Goal: Task Accomplishment & Management: Manage account settings

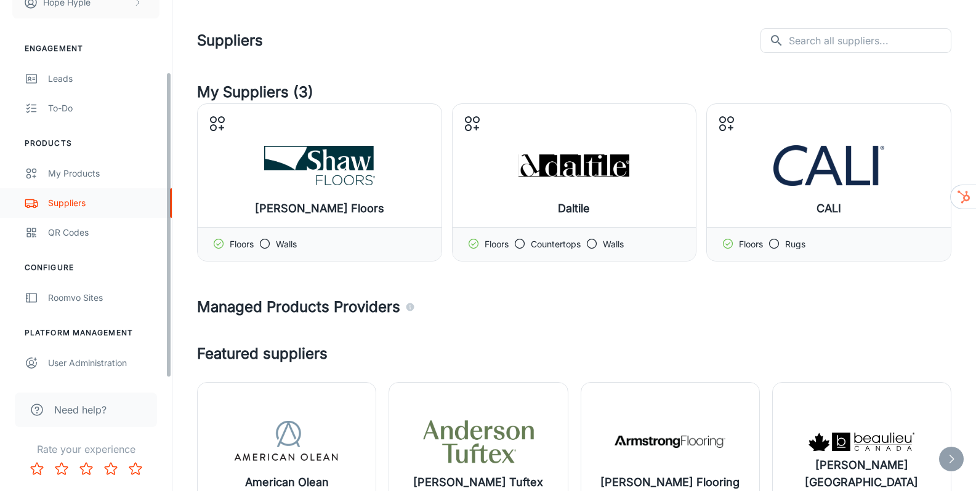
scroll to position [89, 0]
click at [83, 361] on div "User Administration" at bounding box center [103, 364] width 111 height 14
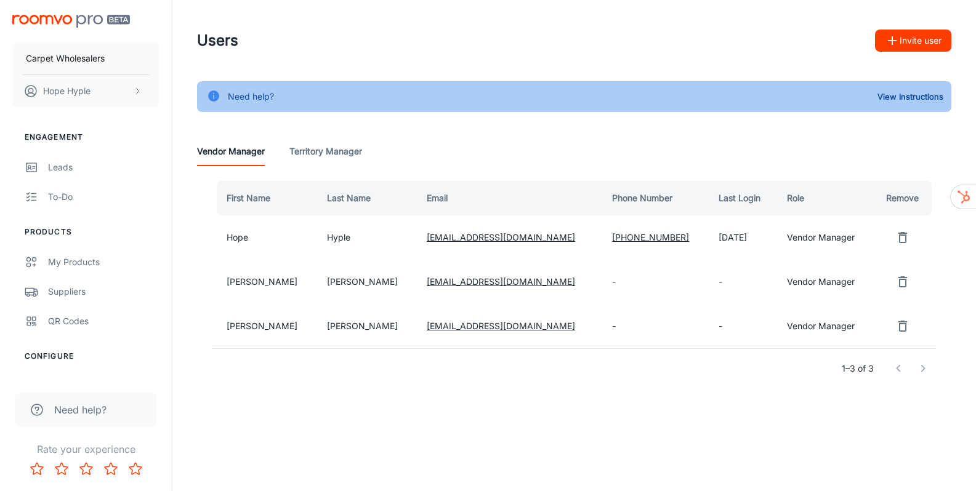
click at [895, 325] on icon "remove user" at bounding box center [902, 326] width 15 height 15
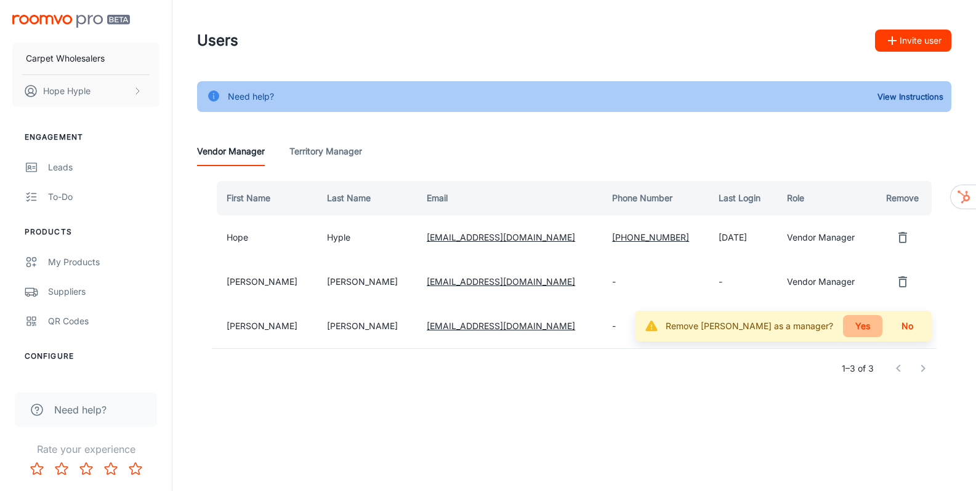
click at [864, 327] on button "Yes" at bounding box center [862, 326] width 39 height 22
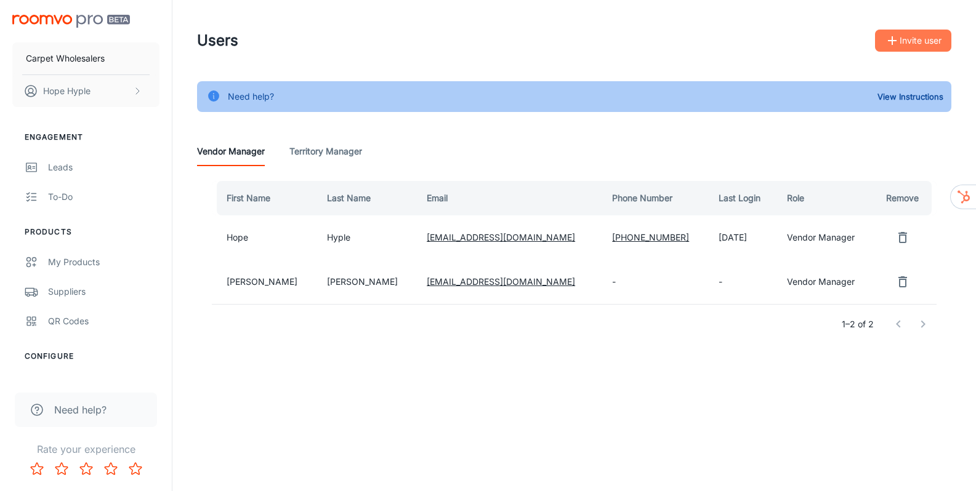
click at [903, 44] on button "Invite user" at bounding box center [913, 41] width 76 height 22
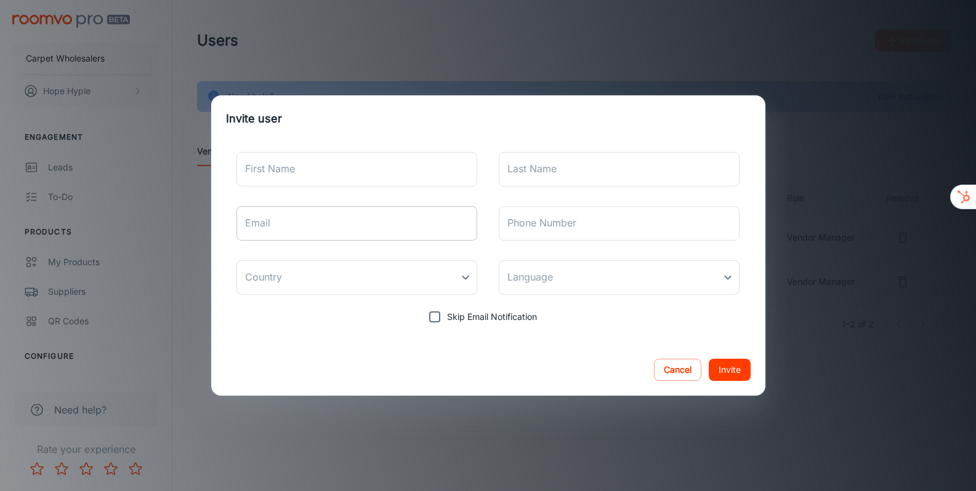
click at [348, 232] on input "Email" at bounding box center [356, 223] width 241 height 34
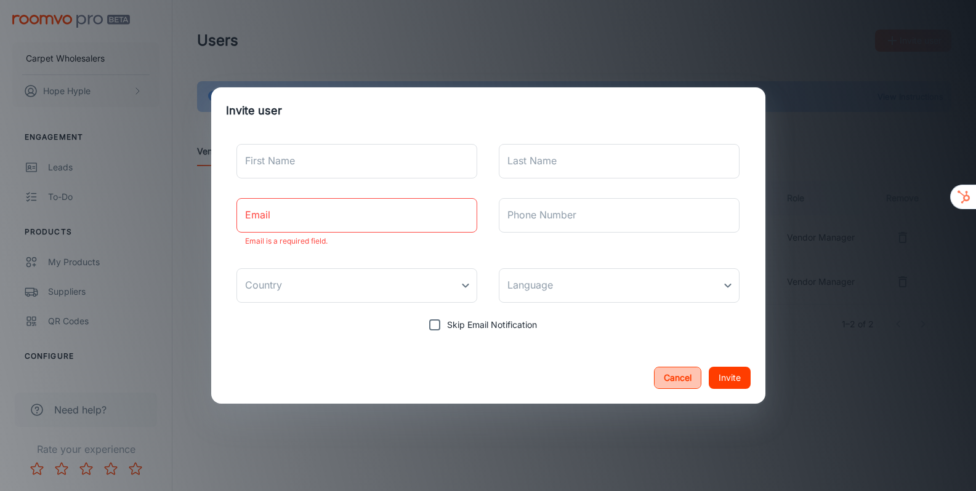
click at [677, 374] on button "Cancel" at bounding box center [677, 378] width 47 height 22
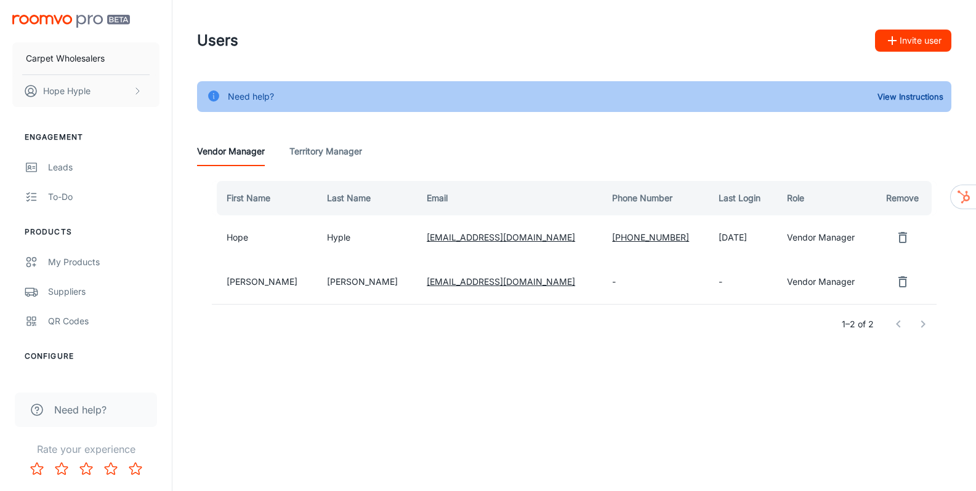
click at [912, 43] on button "Invite user" at bounding box center [913, 41] width 76 height 22
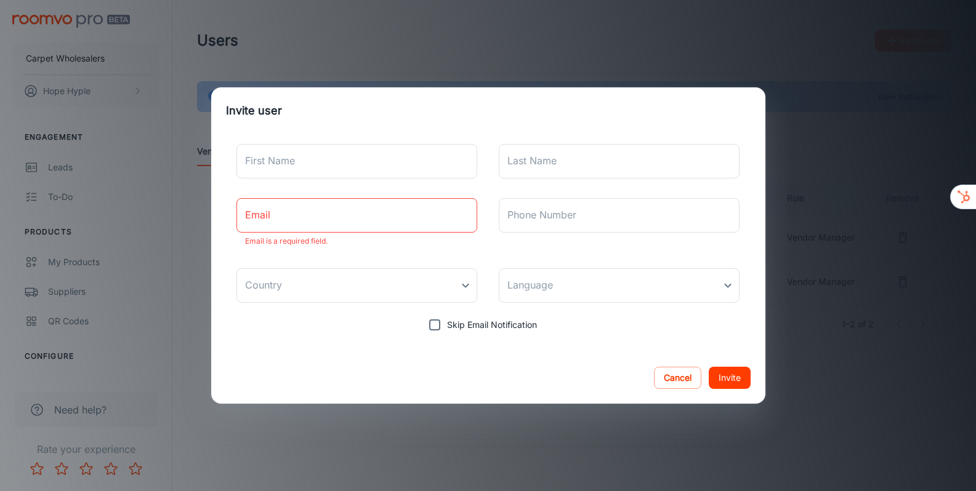
click at [346, 217] on input "Email" at bounding box center [356, 215] width 241 height 34
paste input "[EMAIL_ADDRESS][DOMAIN_NAME]"
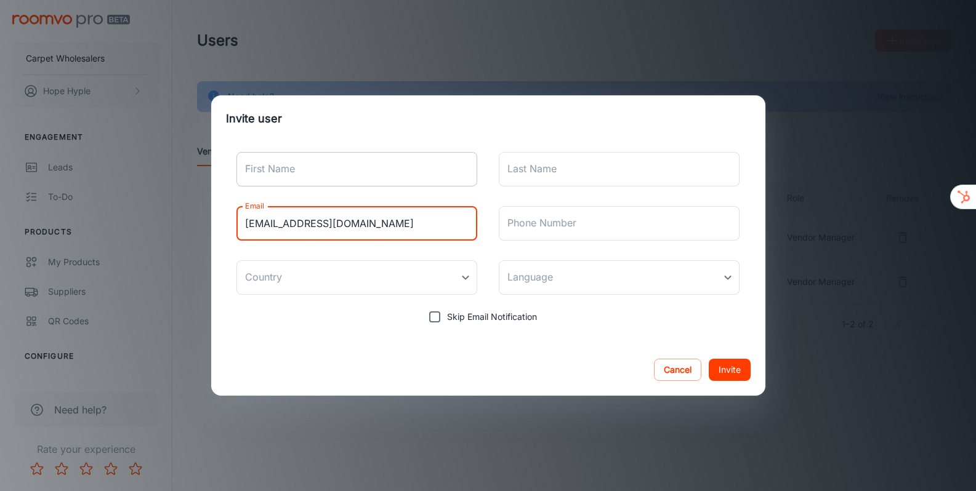
type input "[EMAIL_ADDRESS][DOMAIN_NAME]"
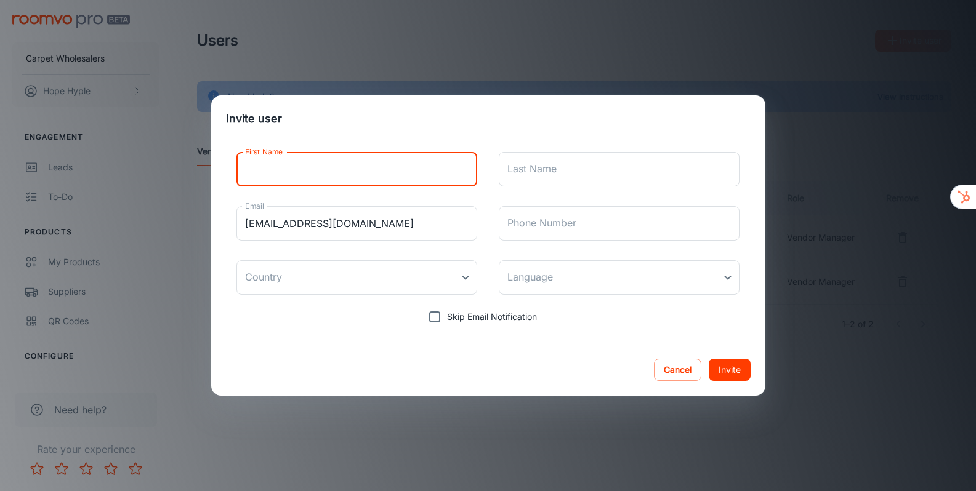
click at [316, 174] on input "First Name" at bounding box center [356, 169] width 241 height 34
type input "[PERSON_NAME]"
click at [551, 168] on input "Last Name" at bounding box center [619, 169] width 241 height 34
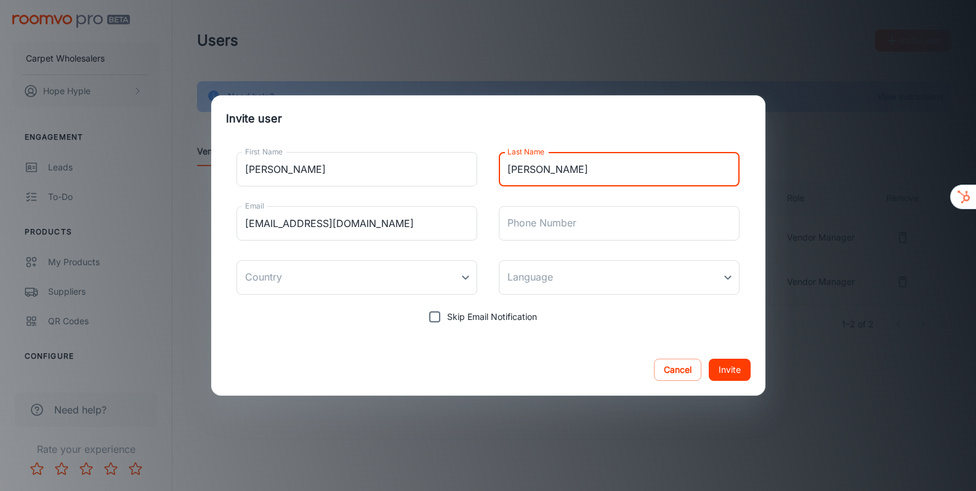
type input "[PERSON_NAME]"
click at [438, 321] on input "Skip Email Notification" at bounding box center [434, 317] width 25 height 25
checkbox input "true"
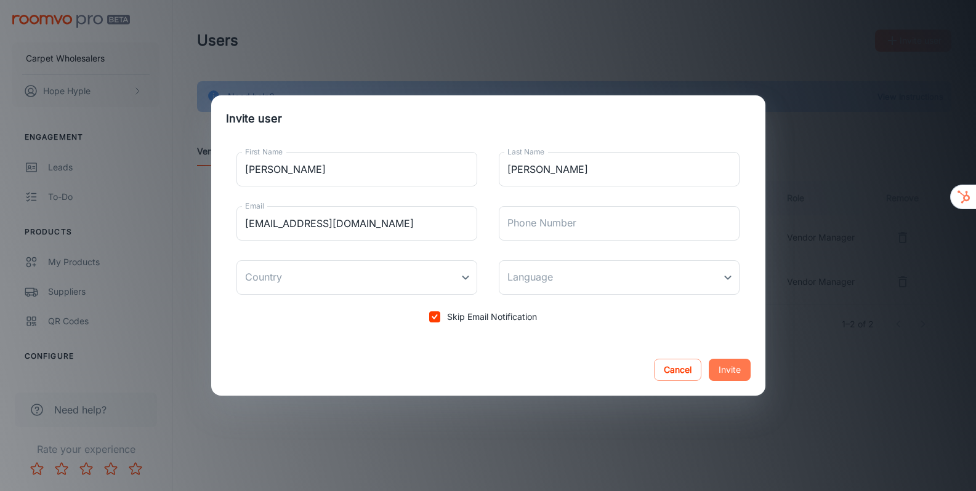
click at [741, 373] on button "Invite" at bounding box center [730, 370] width 42 height 22
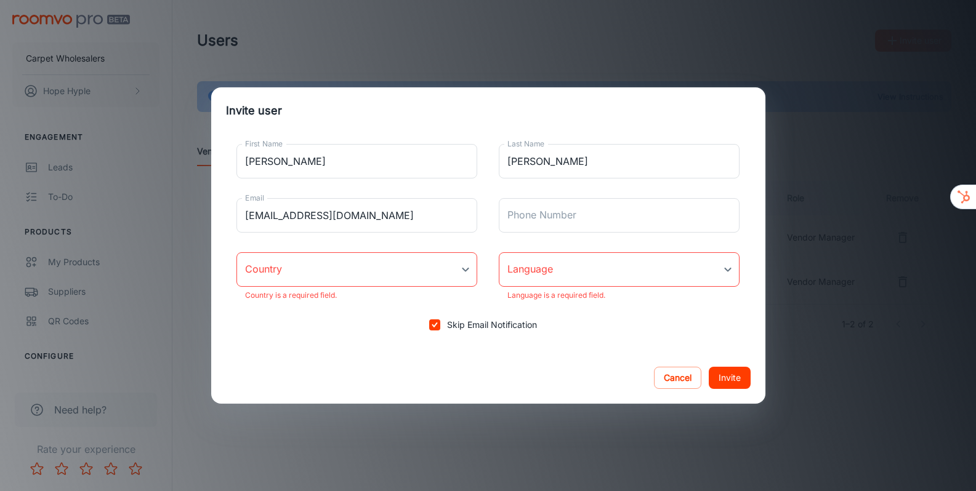
click at [376, 270] on body "Carpet Wholesalers Hope Hyple Engagement Leads To-do Products My Products Suppl…" at bounding box center [488, 245] width 976 height 491
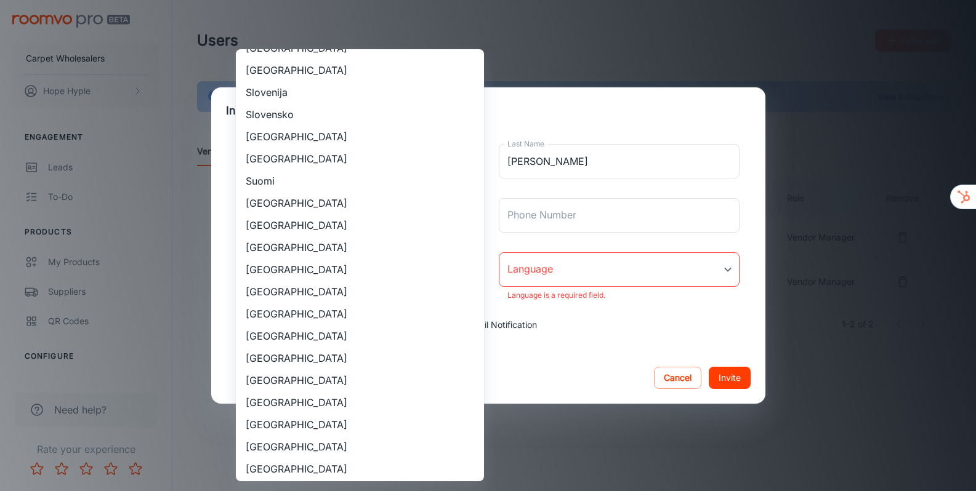
scroll to position [972, 0]
click at [313, 374] on li "United Kingdom" at bounding box center [360, 379] width 248 height 22
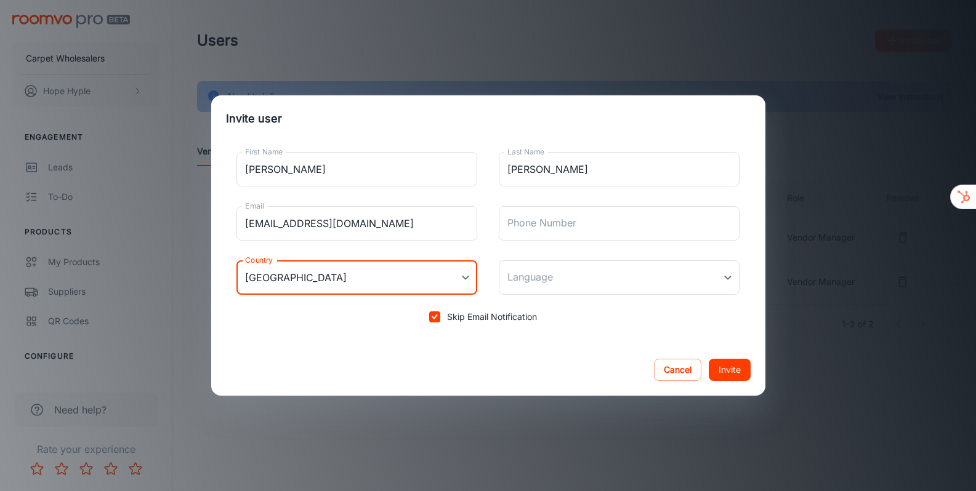
click at [390, 281] on body "Carpet Wholesalers Hope Hyple Engagement Leads To-do Products My Products Suppl…" at bounding box center [488, 245] width 976 height 491
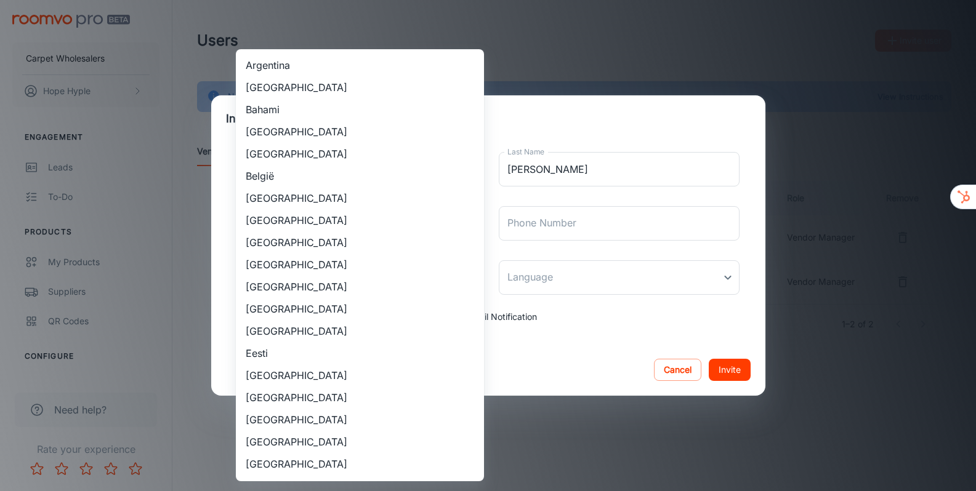
scroll to position [1086, 0]
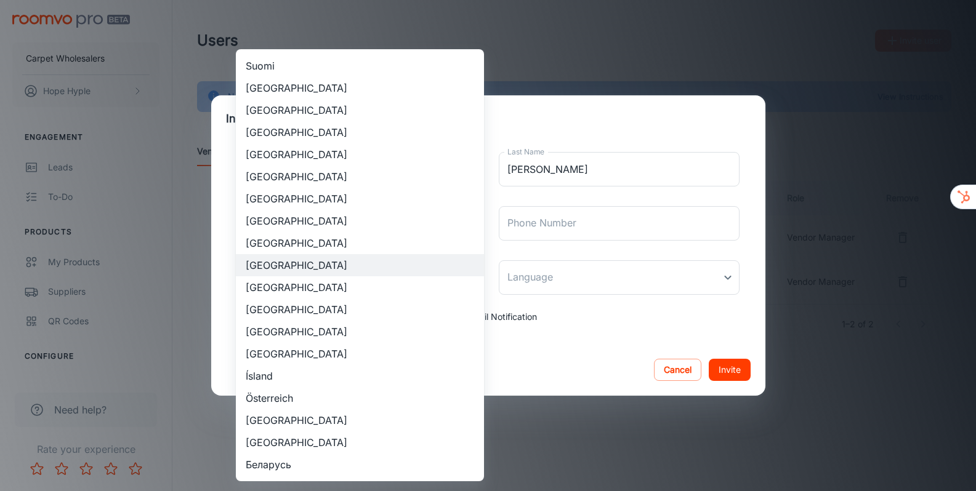
click at [301, 290] on li "United States" at bounding box center [360, 288] width 248 height 22
type input "United States"
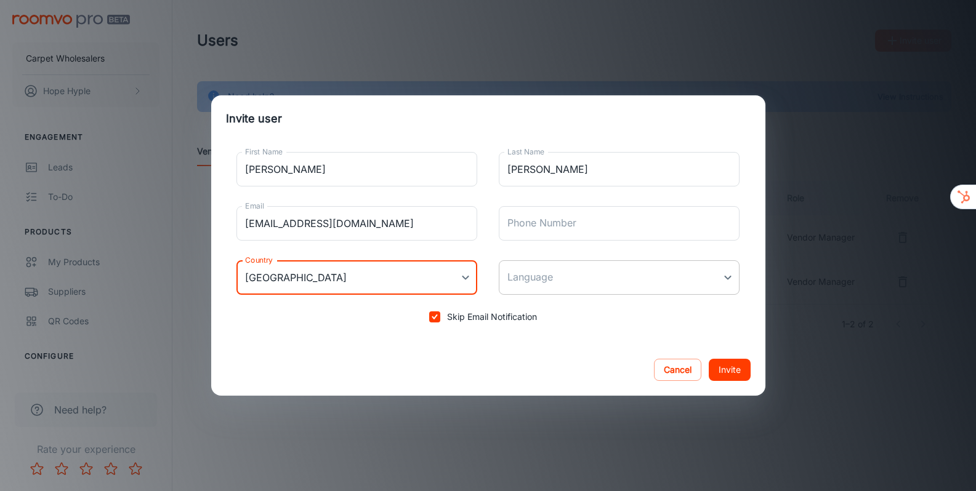
click at [545, 284] on body "Carpet Wholesalers Hope Hyple Engagement Leads To-do Products My Products Suppl…" at bounding box center [488, 245] width 976 height 491
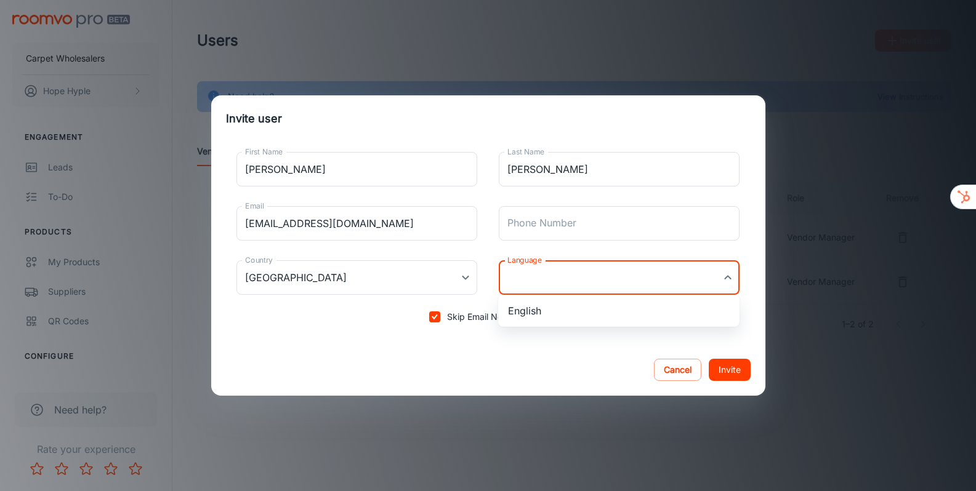
click at [535, 314] on li "English" at bounding box center [618, 311] width 241 height 22
type input "en-us"
click at [734, 370] on button "Invite" at bounding box center [730, 370] width 42 height 22
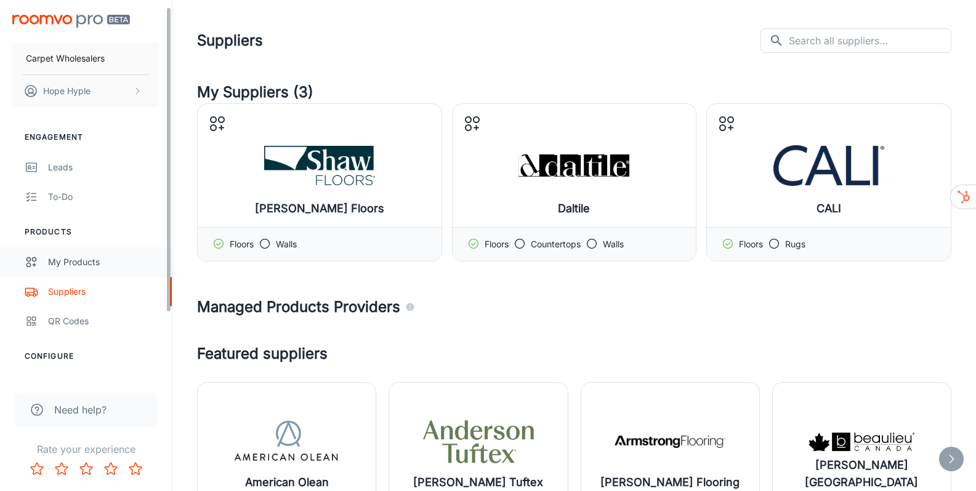
scroll to position [89, 0]
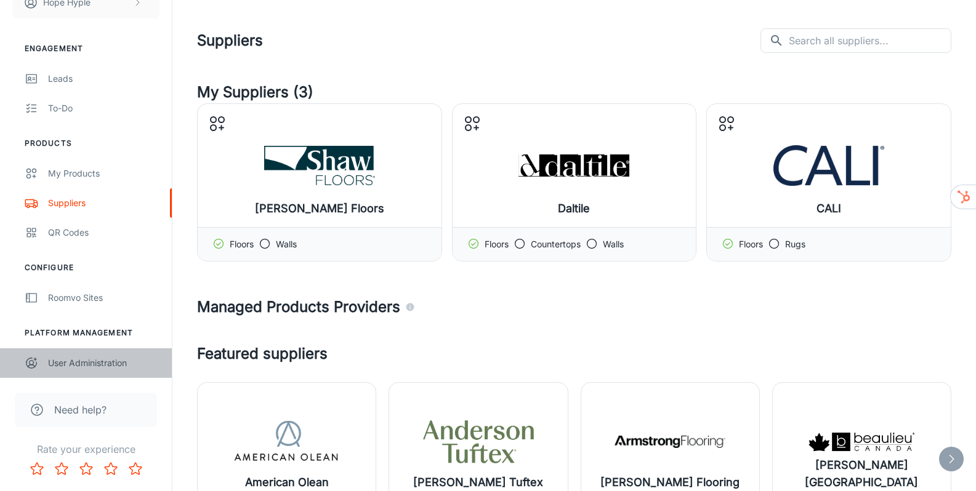
click at [89, 358] on div "User Administration" at bounding box center [103, 364] width 111 height 14
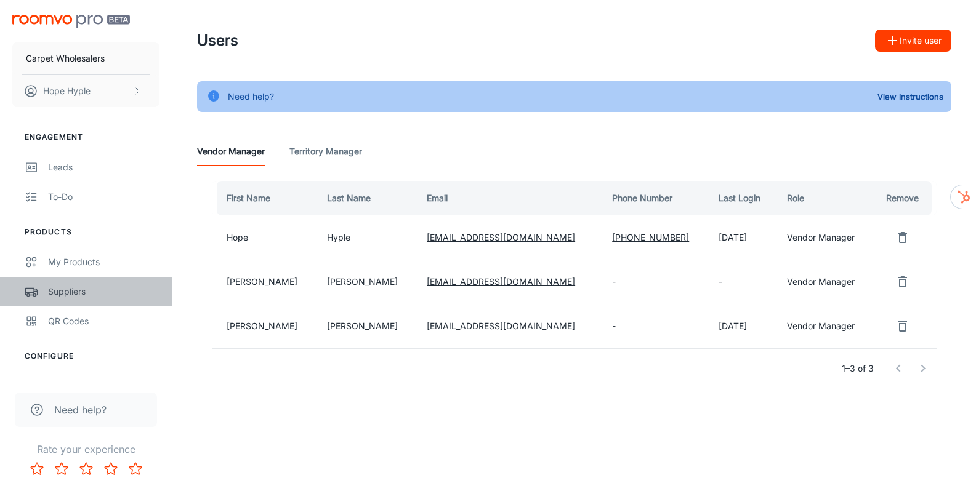
click at [73, 289] on div "Suppliers" at bounding box center [103, 292] width 111 height 14
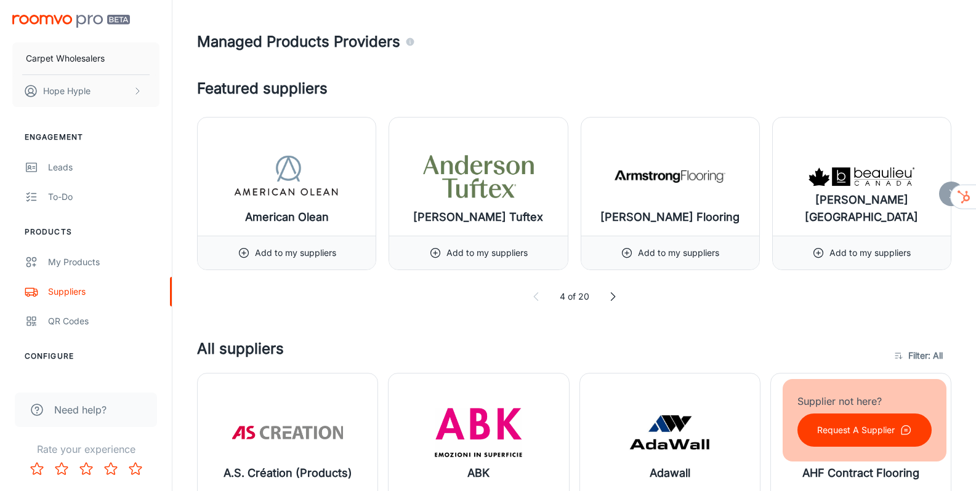
scroll to position [259, 0]
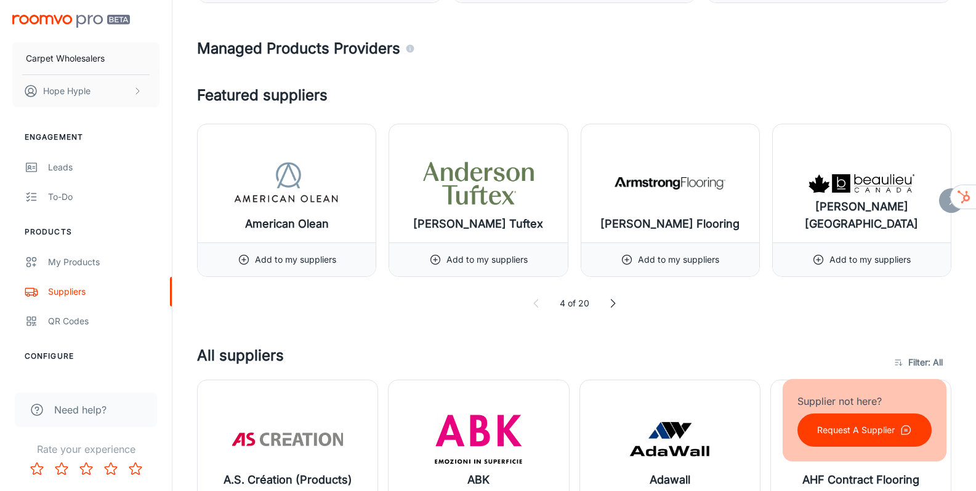
click at [614, 305] on icon at bounding box center [613, 303] width 12 height 12
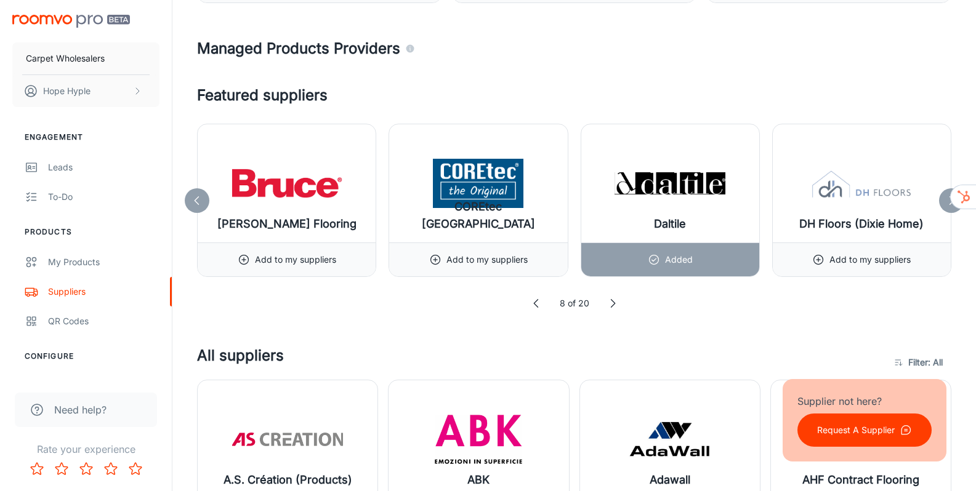
click at [614, 305] on icon at bounding box center [613, 303] width 12 height 12
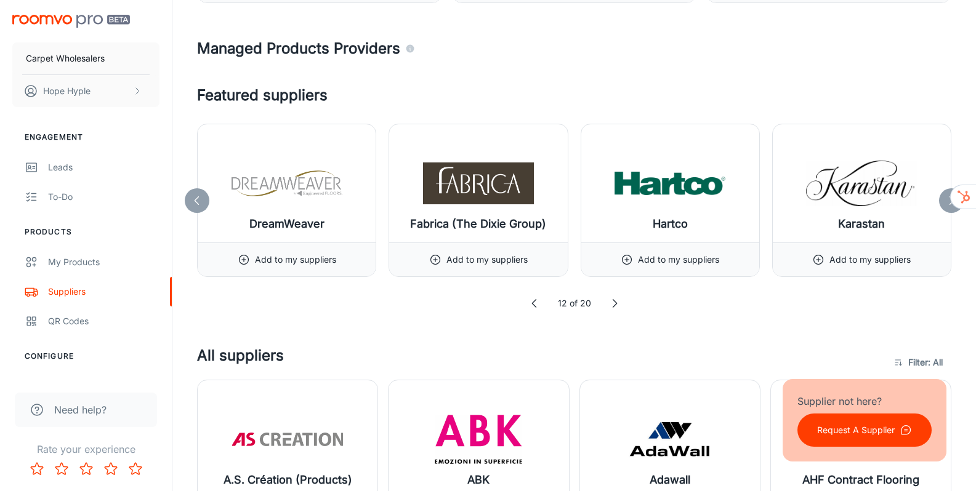
click at [614, 305] on polyline at bounding box center [615, 304] width 4 height 8
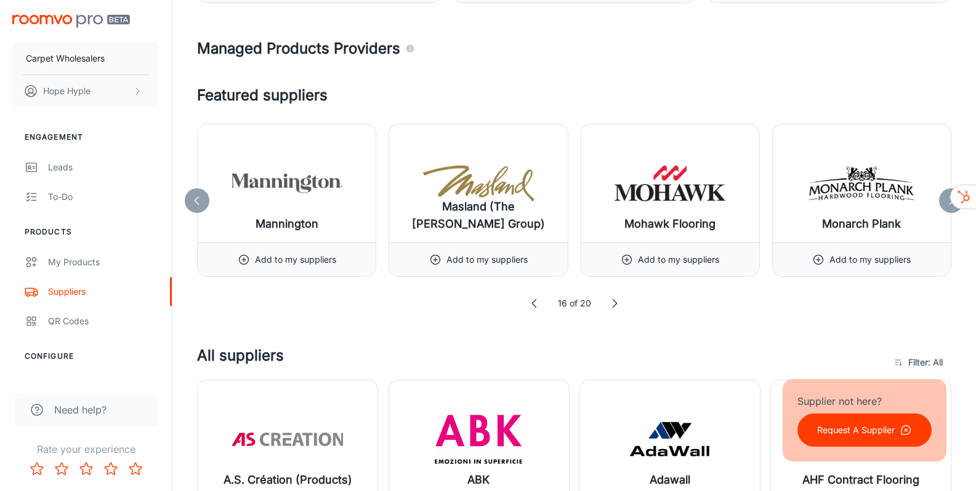
click at [614, 305] on polyline at bounding box center [615, 304] width 4 height 8
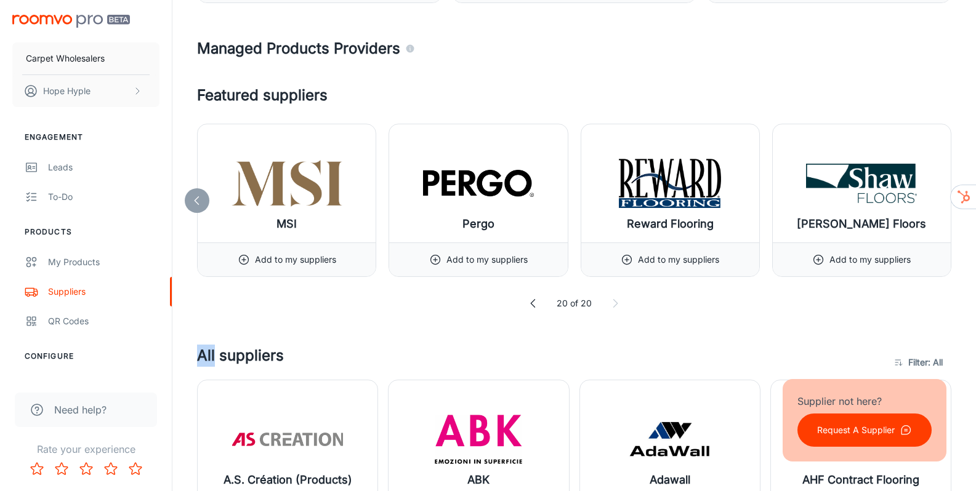
click at [614, 305] on icon at bounding box center [615, 303] width 12 height 12
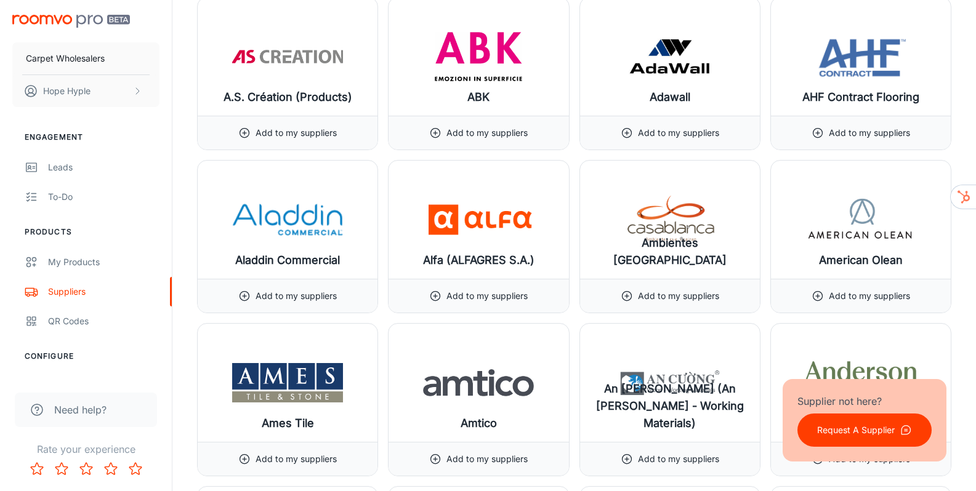
scroll to position [0, 0]
